Goal: Check status: Check status

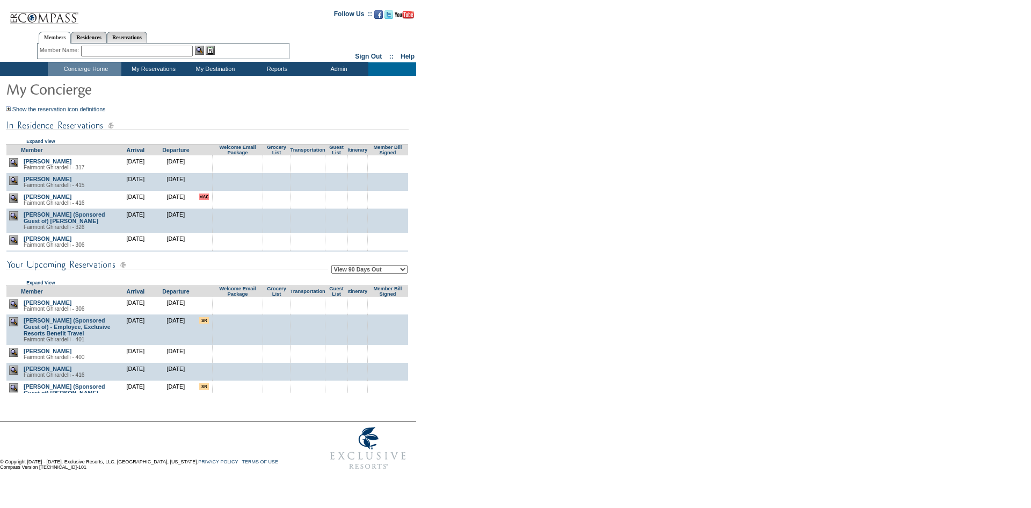
click at [526, 288] on form "Follow Us ::" at bounding box center [513, 239] width 1027 height 472
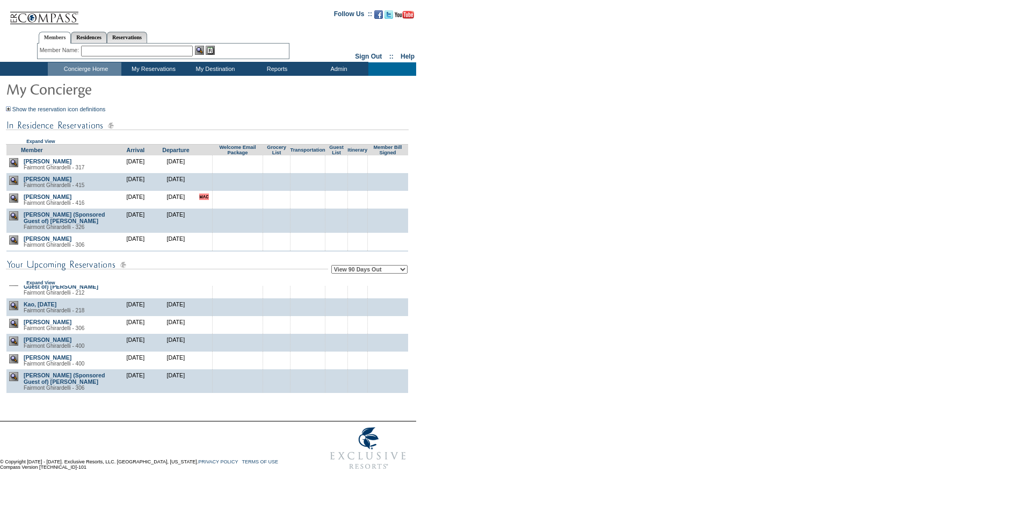
scroll to position [215, 0]
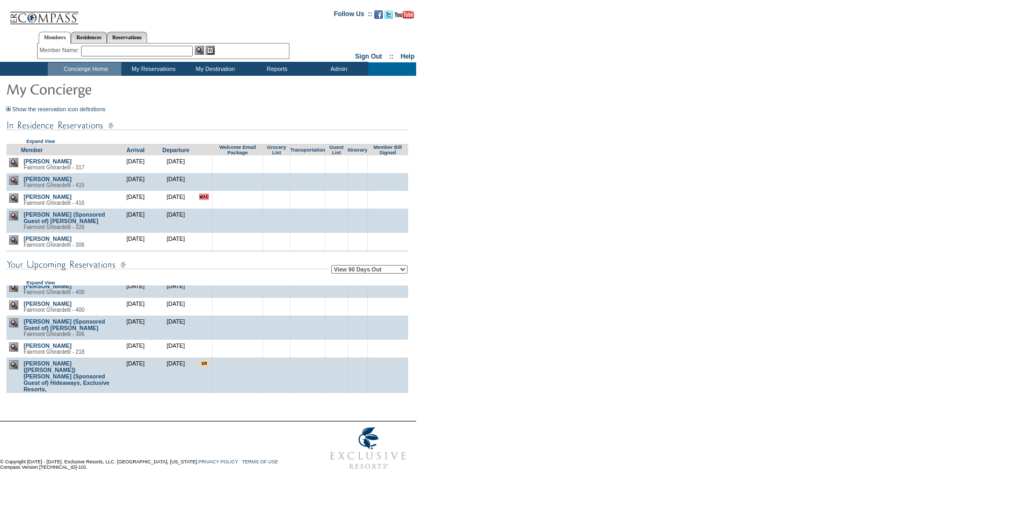
click at [542, 307] on form "Follow Us ::" at bounding box center [513, 239] width 1027 height 472
drag, startPoint x: 658, startPoint y: 304, endPoint x: 652, endPoint y: 303, distance: 5.9
drag, startPoint x: 652, startPoint y: 303, endPoint x: 610, endPoint y: 300, distance: 42.5
click at [612, 300] on form "Follow Us ::" at bounding box center [513, 239] width 1027 height 472
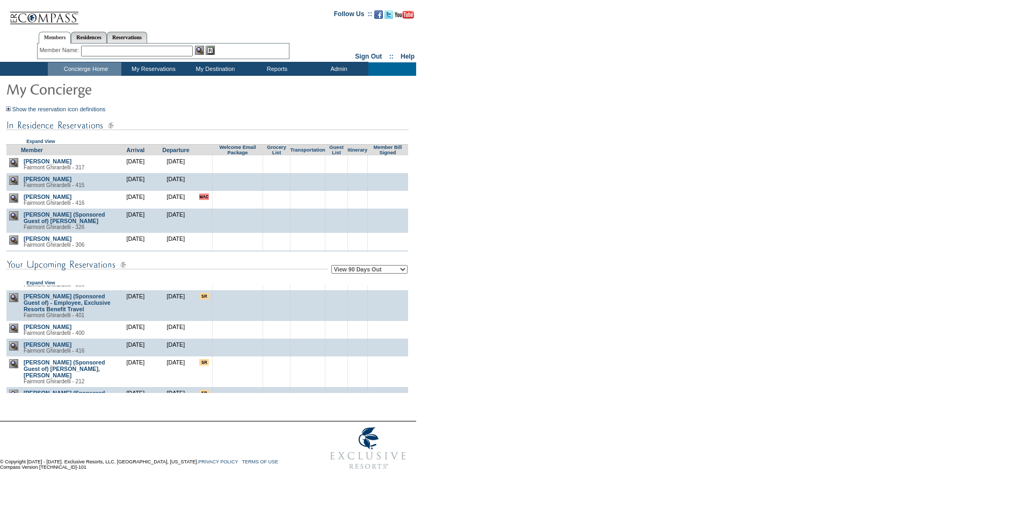
scroll to position [0, 0]
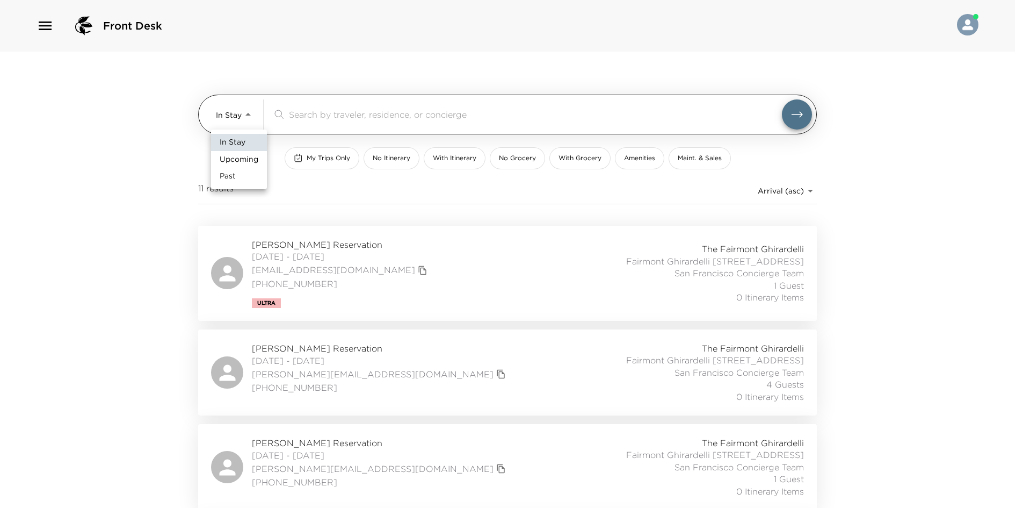
click at [241, 120] on body "Front Desk In Stay In-Stay ​ My Trips Only No Itinerary With Itinerary No Groce…" at bounding box center [511, 254] width 1023 height 508
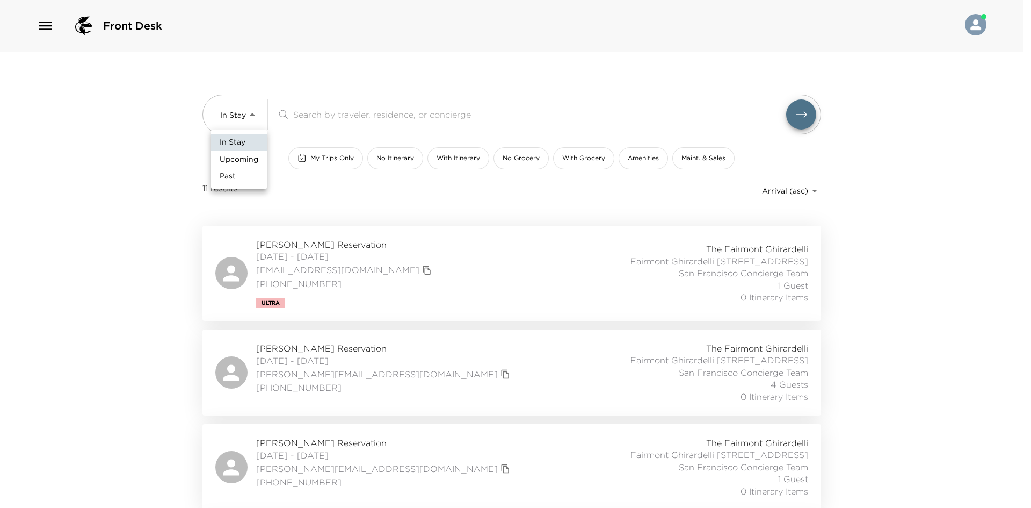
click at [240, 162] on span "Upcoming" at bounding box center [239, 159] width 39 height 11
type input "Upcoming"
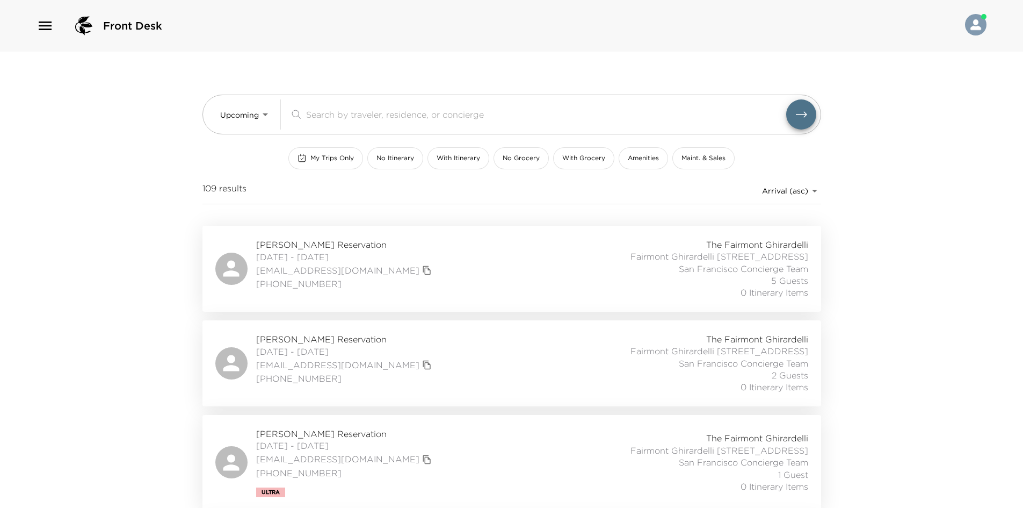
drag, startPoint x: 120, startPoint y: 179, endPoint x: 726, endPoint y: 25, distance: 624.5
click at [137, 180] on div "In Stay Upcoming Past" at bounding box center [511, 254] width 1023 height 508
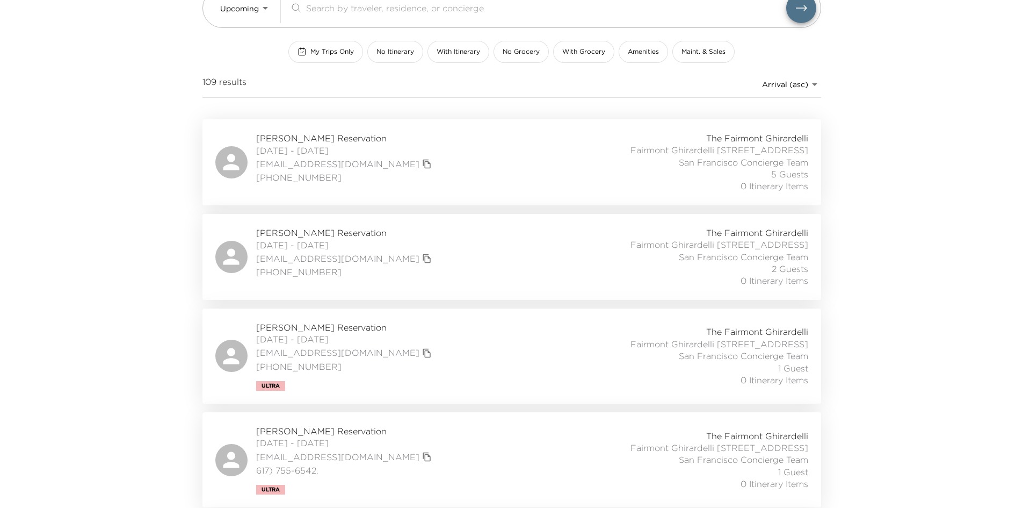
scroll to position [107, 0]
click at [443, 259] on div "Gieriet Bowen Reservation 09/03/2025 - 09/07/2025 gierietsbowen@gmail.com (847)…" at bounding box center [511, 256] width 593 height 60
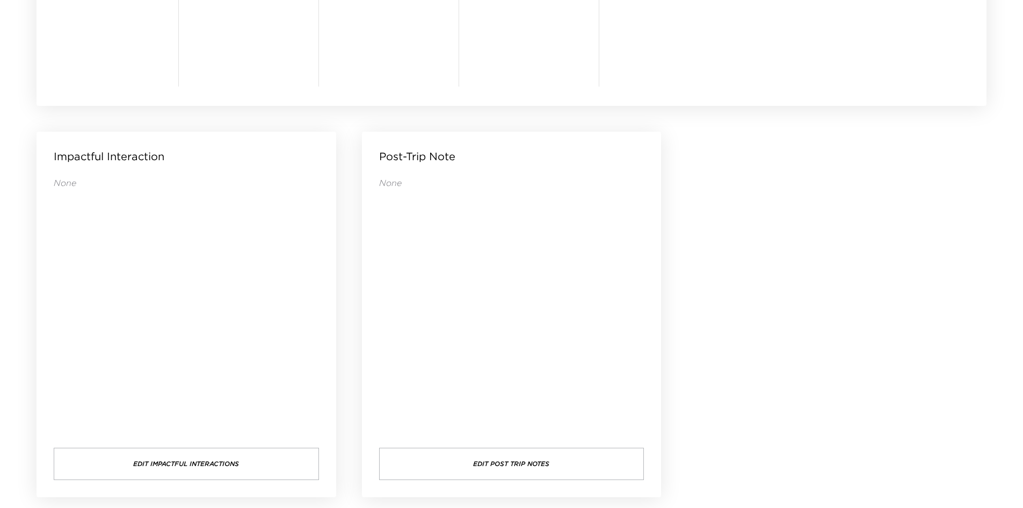
scroll to position [1034, 0]
drag, startPoint x: 756, startPoint y: 236, endPoint x: 729, endPoint y: 209, distance: 38.0
drag, startPoint x: 738, startPoint y: 216, endPoint x: 736, endPoint y: 189, distance: 27.5
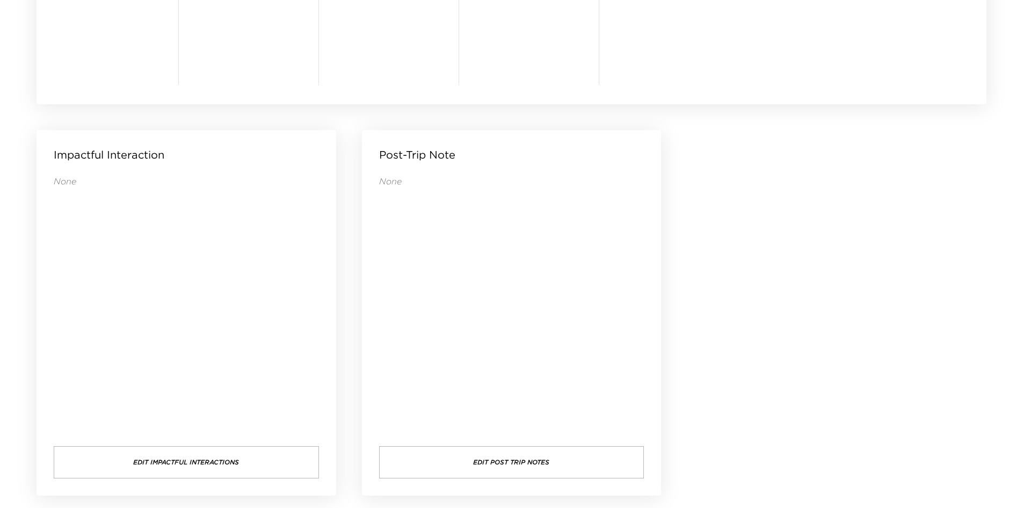
drag, startPoint x: 798, startPoint y: 205, endPoint x: 786, endPoint y: 203, distance: 12.5
drag, startPoint x: 776, startPoint y: 211, endPoint x: 775, endPoint y: 206, distance: 5.5
drag, startPoint x: 761, startPoint y: 214, endPoint x: 719, endPoint y: 171, distance: 60.4
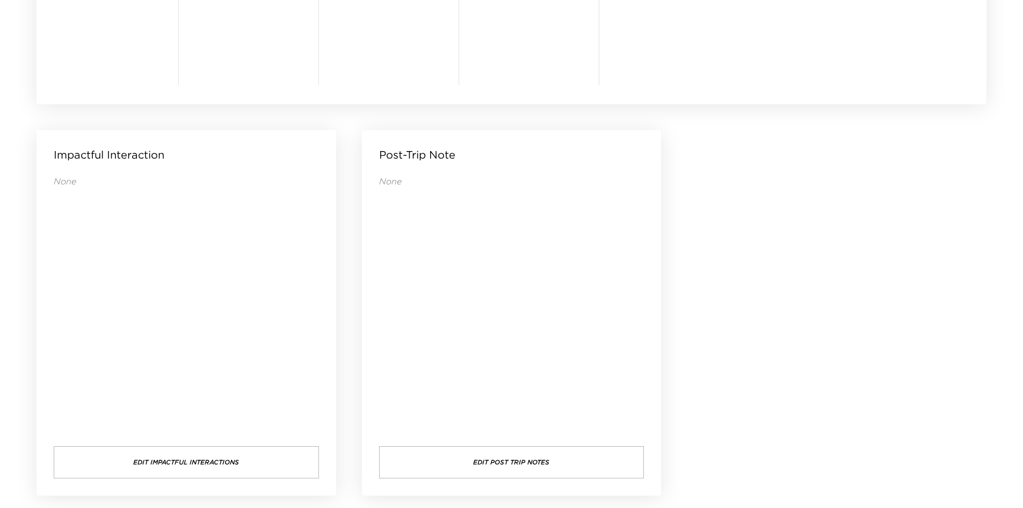
drag, startPoint x: 720, startPoint y: 170, endPoint x: 714, endPoint y: 165, distance: 7.3
drag, startPoint x: 716, startPoint y: 158, endPoint x: 711, endPoint y: 145, distance: 14.0
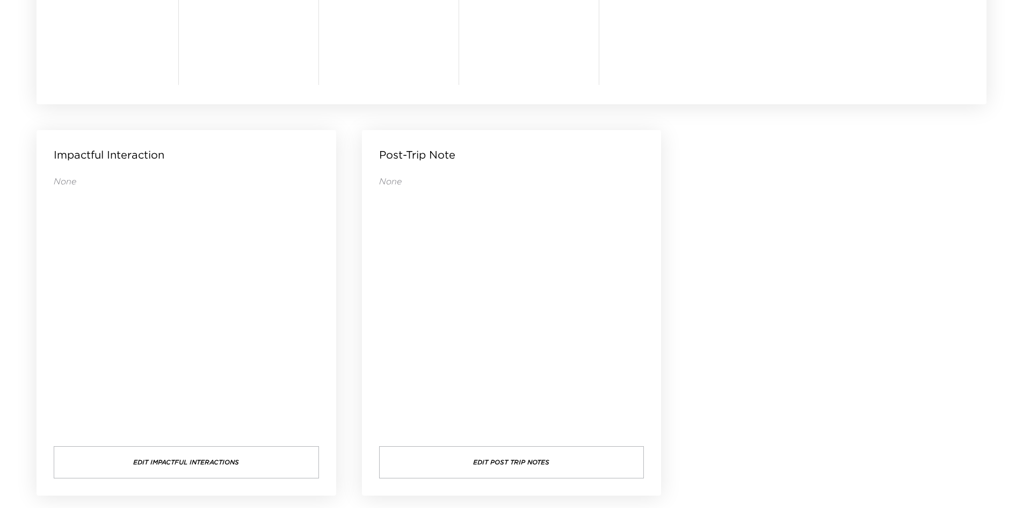
drag, startPoint x: 710, startPoint y: 144, endPoint x: 719, endPoint y: 133, distance: 14.5
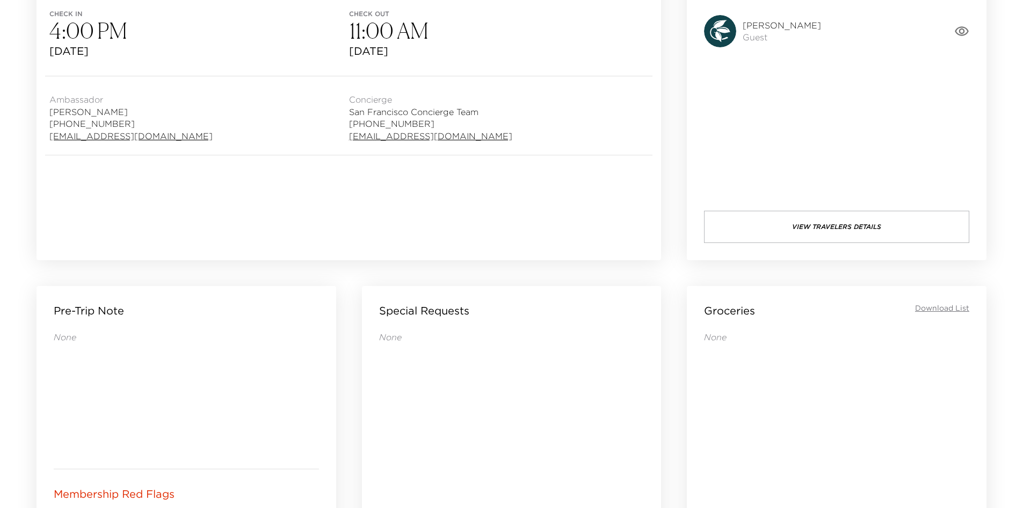
scroll to position [68, 0]
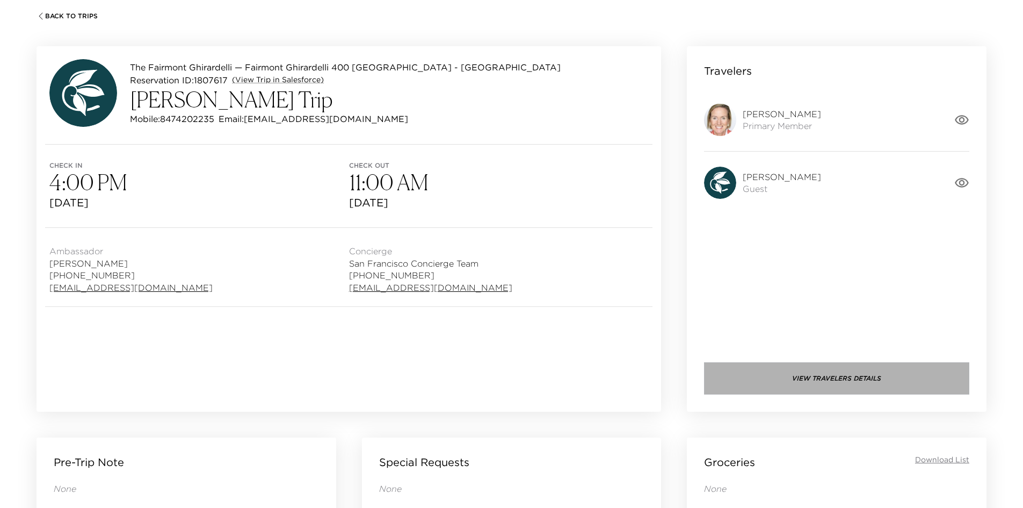
click at [789, 373] on button "View Travelers Details" at bounding box center [836, 378] width 265 height 32
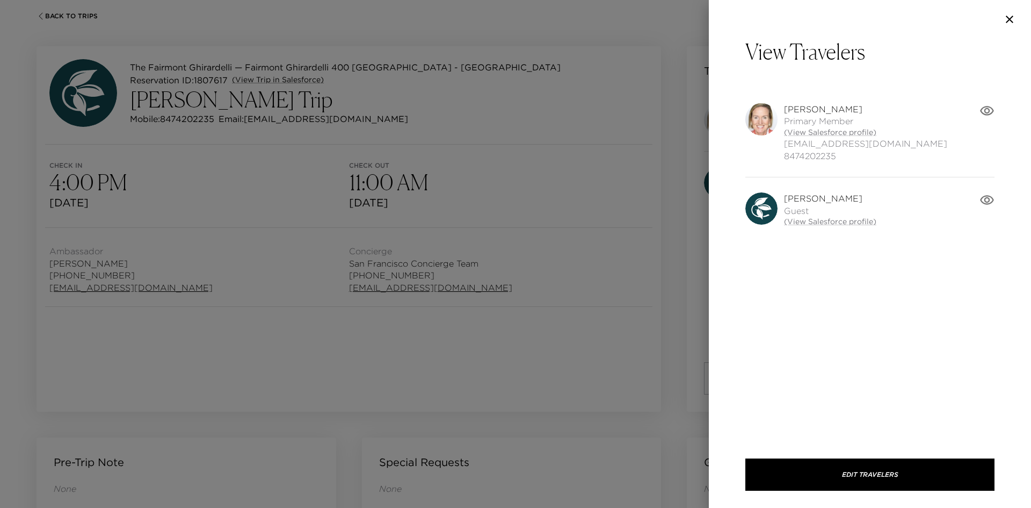
click at [537, 235] on div at bounding box center [515, 254] width 1031 height 508
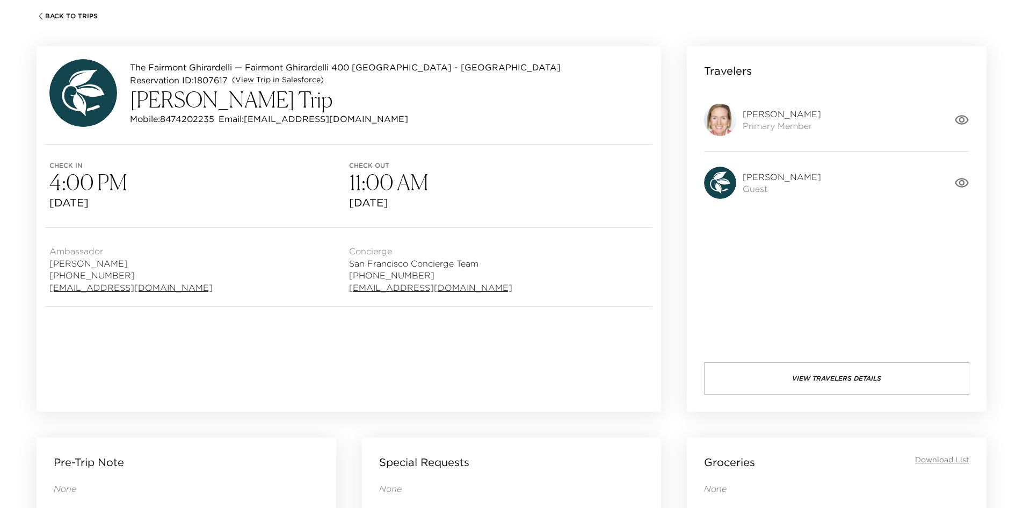
click at [791, 254] on div "Travelers [PERSON_NAME] Primary Member [PERSON_NAME] Guest View Travelers Detai…" at bounding box center [837, 228] width 300 height 365
click at [794, 382] on button "View Travelers Details" at bounding box center [836, 378] width 265 height 32
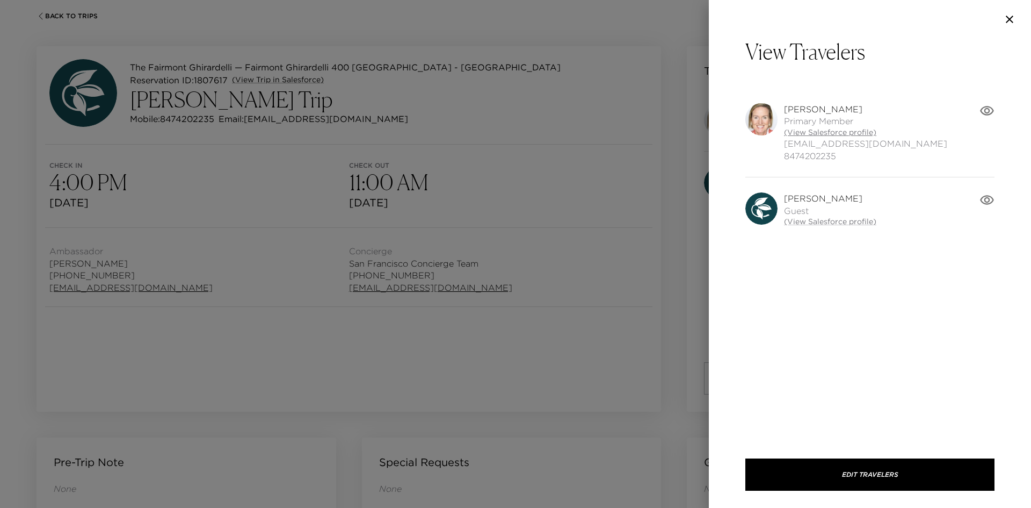
click at [816, 129] on link "(View Salesforce profile)" at bounding box center [865, 132] width 163 height 11
click at [808, 221] on link "(View Salesforce profile)" at bounding box center [830, 221] width 92 height 11
click at [511, 133] on div at bounding box center [515, 254] width 1031 height 508
